Goal: Task Accomplishment & Management: Complete application form

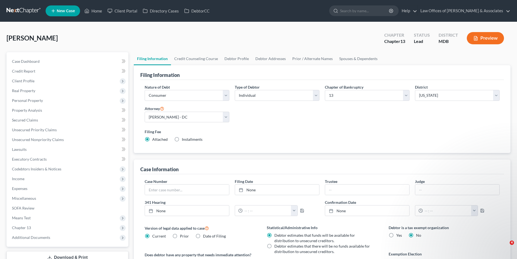
select select "1"
select select "0"
select select "3"
select select "38"
select select "0"
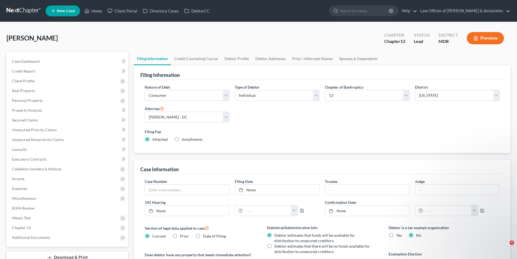
select select "21"
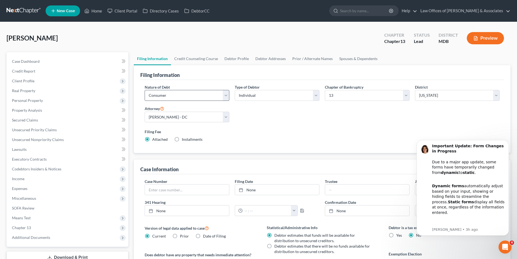
scroll to position [99, 0]
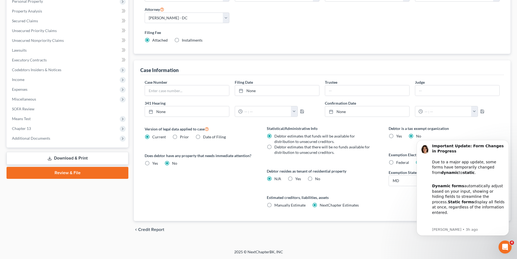
click at [152, 162] on label "Yes Yes" at bounding box center [155, 162] width 6 height 5
click at [154, 162] on input "Yes Yes" at bounding box center [156, 162] width 4 height 4
radio input "true"
radio input "false"
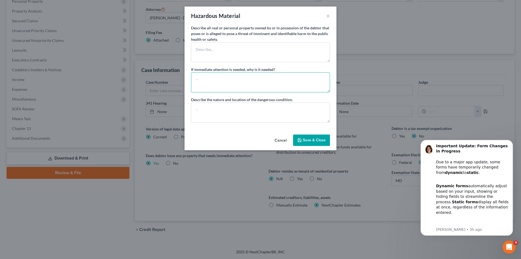
click at [198, 80] on textarea at bounding box center [260, 82] width 139 height 20
type textarea "foreclosure"
drag, startPoint x: 200, startPoint y: 109, endPoint x: 203, endPoint y: 112, distance: 4.8
click at [203, 112] on textarea at bounding box center [260, 112] width 139 height 20
click at [316, 143] on button "Save & Close" at bounding box center [311, 139] width 37 height 11
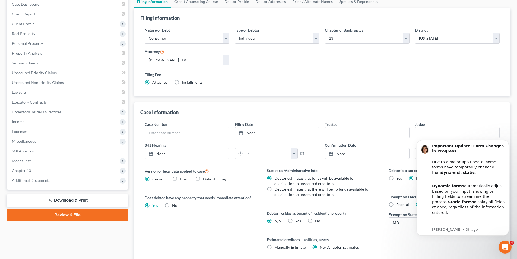
scroll to position [0, 0]
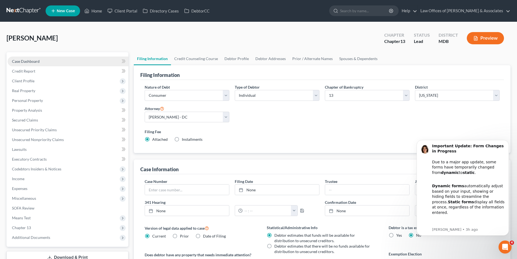
click at [27, 60] on span "Case Dashboard" at bounding box center [26, 61] width 28 height 5
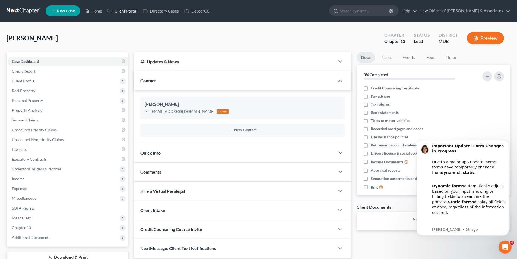
click at [127, 10] on link "Client Portal" at bounding box center [122, 11] width 35 height 10
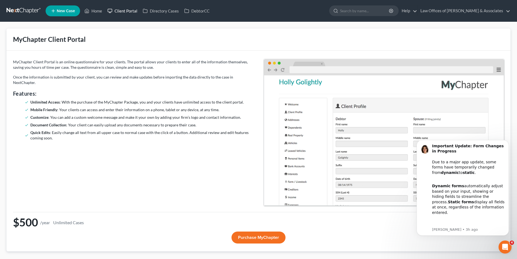
click at [126, 11] on link "Client Portal" at bounding box center [122, 11] width 35 height 10
click at [127, 10] on link "Client Portal" at bounding box center [122, 11] width 35 height 10
click at [160, 10] on link "Directory Cases" at bounding box center [161, 11] width 42 height 10
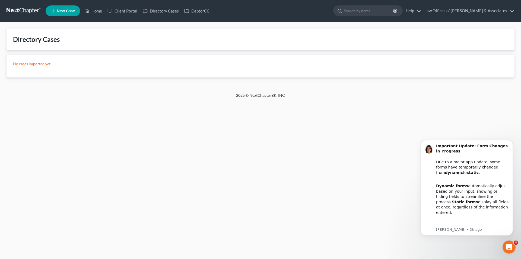
click at [76, 10] on link "New Case" at bounding box center [63, 10] width 34 height 11
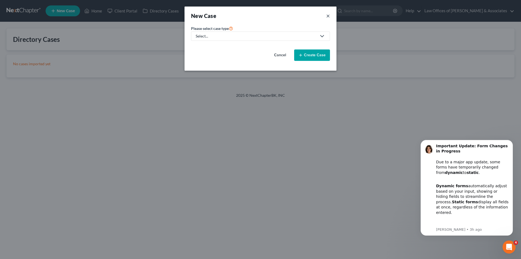
click at [327, 15] on button "×" at bounding box center [328, 16] width 4 height 8
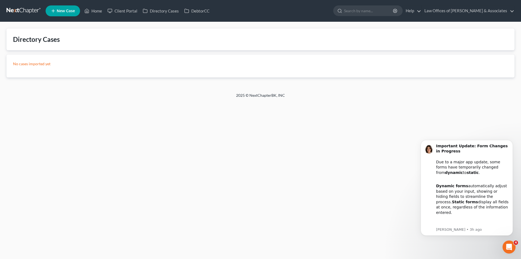
click at [68, 11] on span "New Case" at bounding box center [66, 11] width 18 height 4
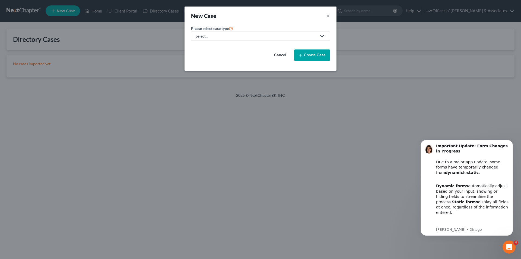
click at [322, 36] on icon at bounding box center [322, 36] width 7 height 7
click at [208, 46] on div "Bankruptcy" at bounding box center [222, 46] width 52 height 5
select select "38"
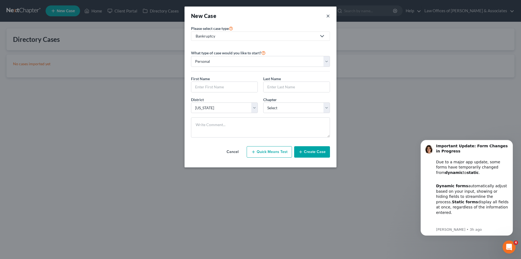
click at [328, 19] on button "×" at bounding box center [328, 16] width 4 height 8
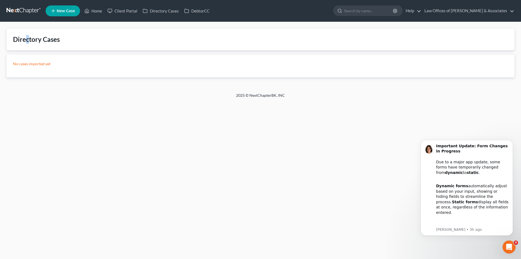
drag, startPoint x: 24, startPoint y: 39, endPoint x: 32, endPoint y: 38, distance: 7.9
click at [30, 39] on div "Directory Cases" at bounding box center [36, 39] width 47 height 9
drag, startPoint x: 100, startPoint y: 9, endPoint x: 99, endPoint y: 12, distance: 2.8
click at [99, 11] on link "Home" at bounding box center [93, 11] width 23 height 10
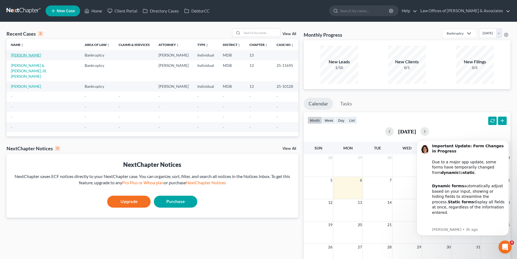
click at [24, 55] on link "[PERSON_NAME]" at bounding box center [26, 55] width 30 height 5
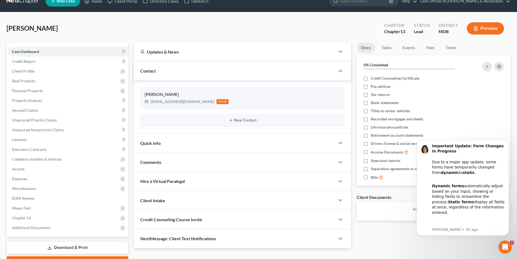
scroll to position [27, 0]
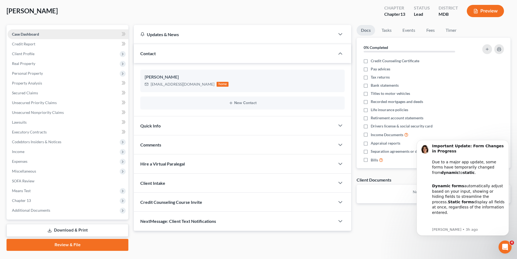
click at [26, 33] on span "Case Dashboard" at bounding box center [25, 34] width 27 height 5
click at [19, 54] on span "Client Profile" at bounding box center [23, 53] width 23 height 5
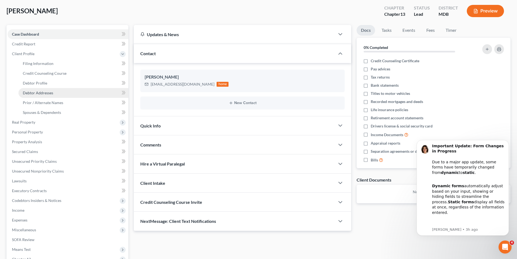
click at [34, 92] on span "Debtor Addresses" at bounding box center [38, 92] width 30 height 5
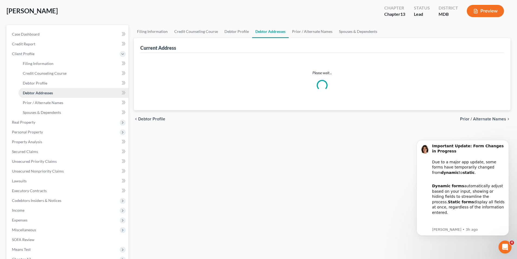
scroll to position [2, 0]
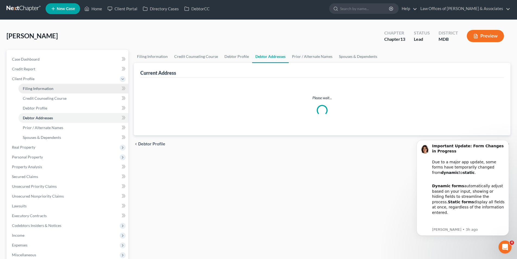
select select "0"
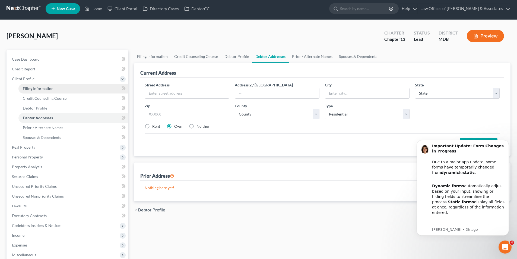
scroll to position [0, 0]
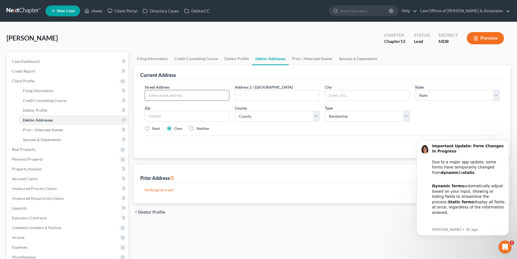
click at [156, 94] on input "text" at bounding box center [187, 95] width 84 height 10
type input "2415 GreenValleyDrive"
click at [334, 97] on input "text" at bounding box center [367, 95] width 84 height 10
type input "Suitland"
click at [496, 95] on select "State [US_STATE] AK AR AZ CA CO CT DE DC [GEOGRAPHIC_DATA] [GEOGRAPHIC_DATA] GU…" at bounding box center [457, 95] width 85 height 11
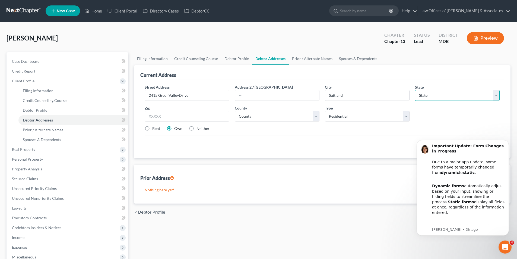
select select "21"
click at [415, 90] on select "State [US_STATE] AK AR AZ CA CO CT DE DC [GEOGRAPHIC_DATA] [GEOGRAPHIC_DATA] GU…" at bounding box center [457, 95] width 85 height 11
click at [172, 119] on input "text" at bounding box center [187, 116] width 85 height 11
type input "20746"
click at [319, 115] on select "County [GEOGRAPHIC_DATA] [GEOGRAPHIC_DATA] [GEOGRAPHIC_DATA] [GEOGRAPHIC_DATA] …" at bounding box center [277, 116] width 85 height 11
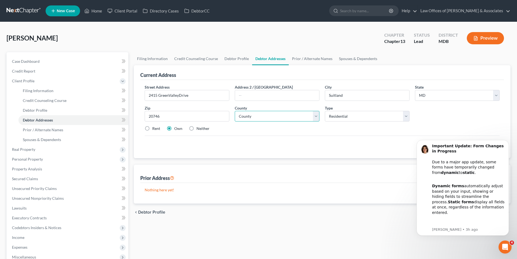
select select "16"
click at [235, 111] on select "County [GEOGRAPHIC_DATA] [GEOGRAPHIC_DATA] [GEOGRAPHIC_DATA] [GEOGRAPHIC_DATA] …" at bounding box center [277, 116] width 85 height 11
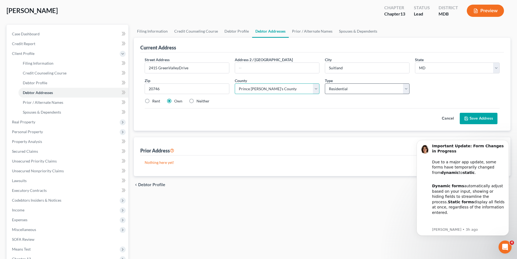
scroll to position [27, 0]
click at [482, 116] on button "Save Address" at bounding box center [479, 118] width 38 height 11
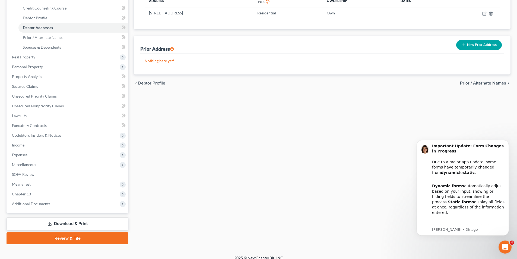
scroll to position [98, 0]
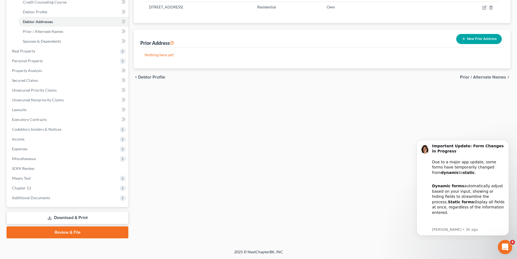
click at [506, 243] on icon "Open Intercom Messenger" at bounding box center [504, 246] width 9 height 9
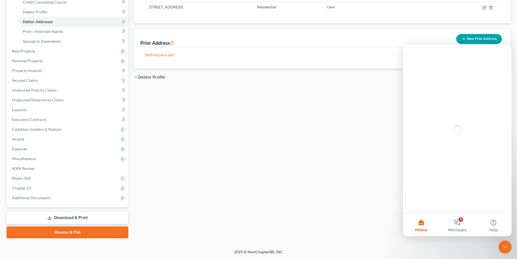
scroll to position [0, 0]
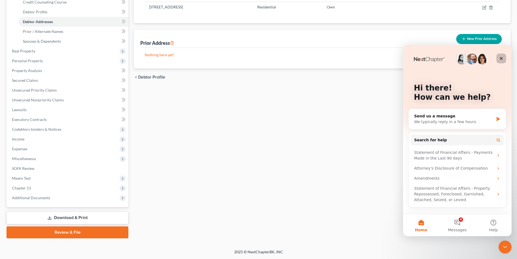
drag, startPoint x: 502, startPoint y: 58, endPoint x: 502, endPoint y: 61, distance: 3.0
click at [502, 61] on div "Close" at bounding box center [501, 58] width 10 height 10
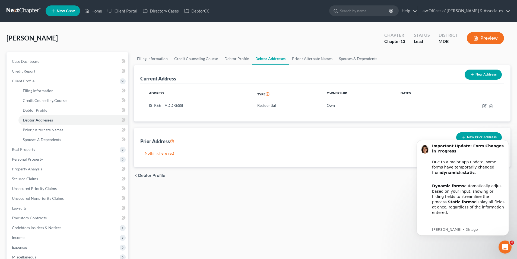
click at [488, 38] on button "Preview" at bounding box center [485, 38] width 37 height 12
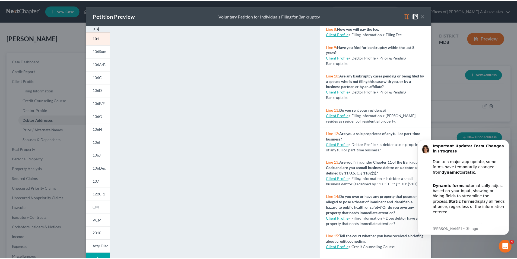
scroll to position [217, 0]
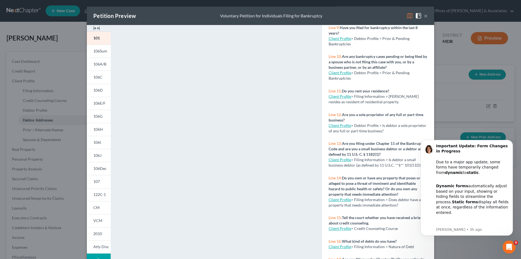
click at [424, 16] on button "×" at bounding box center [426, 15] width 4 height 7
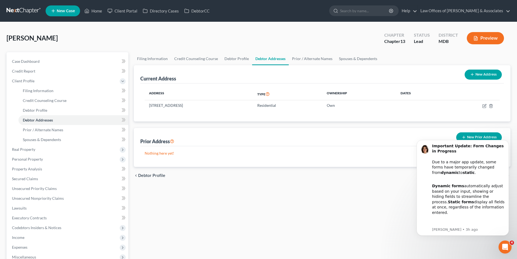
click at [154, 173] on span "Debtor Profile" at bounding box center [151, 175] width 27 height 4
select select "0"
